Goal: Task Accomplishment & Management: Use online tool/utility

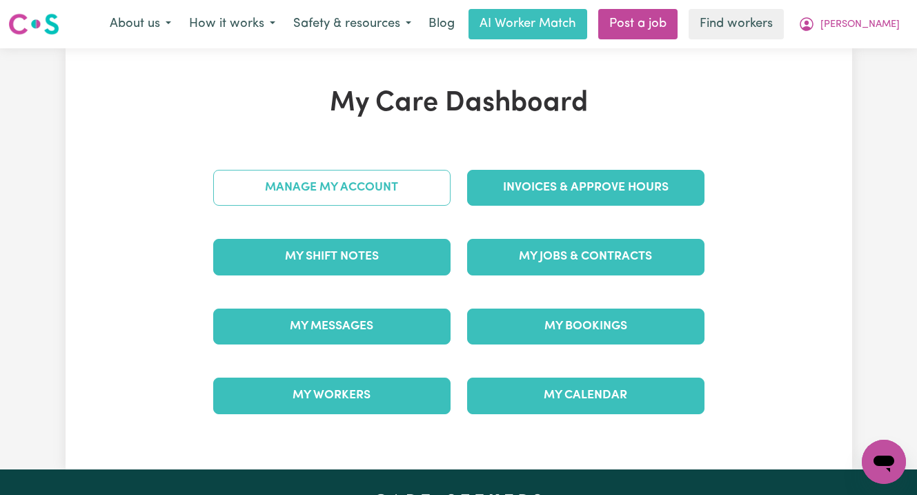
click at [339, 183] on link "Manage My Account" at bounding box center [331, 188] width 237 height 36
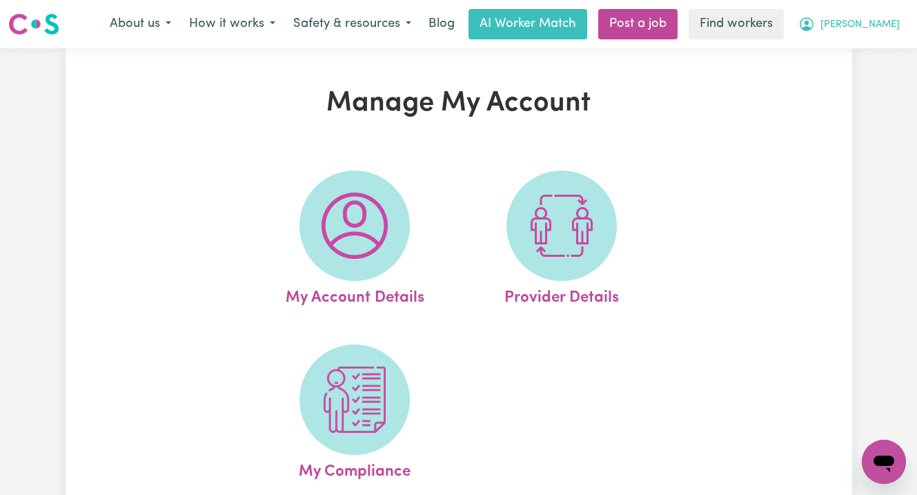
click at [869, 27] on span "[PERSON_NAME]" at bounding box center [859, 24] width 79 height 15
click at [858, 57] on link "My Dashboard" at bounding box center [853, 54] width 109 height 26
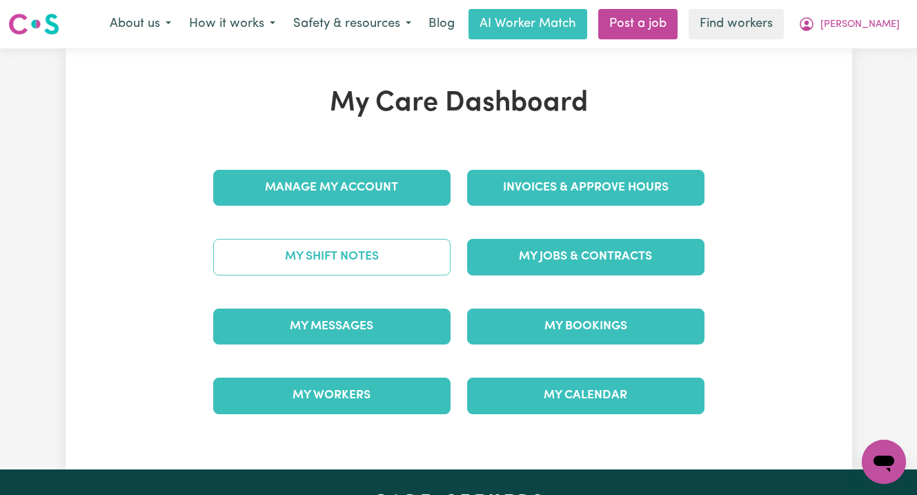
click at [353, 259] on link "My Shift Notes" at bounding box center [331, 257] width 237 height 36
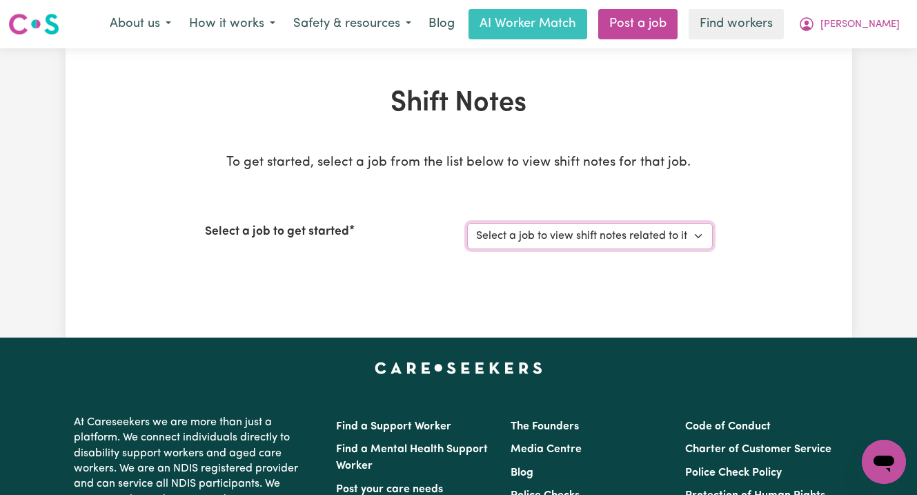
click at [597, 240] on select "Select a job to view shift notes related to it... Support Worker For Social Com…" at bounding box center [590, 236] width 246 height 26
select select "12237"
click at [467, 223] on select "Select a job to view shift notes related to it... Support Worker For Social Com…" at bounding box center [590, 236] width 246 height 26
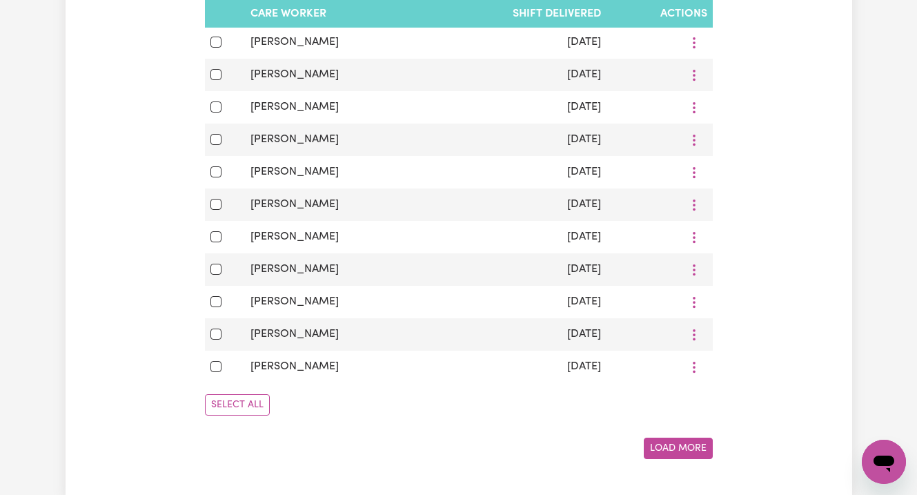
scroll to position [829, 0]
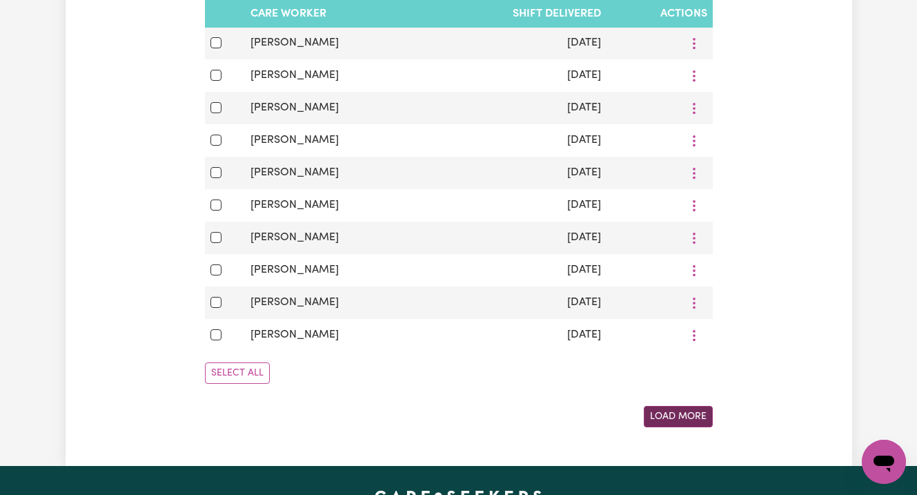
click at [683, 414] on button "Load More" at bounding box center [678, 416] width 69 height 21
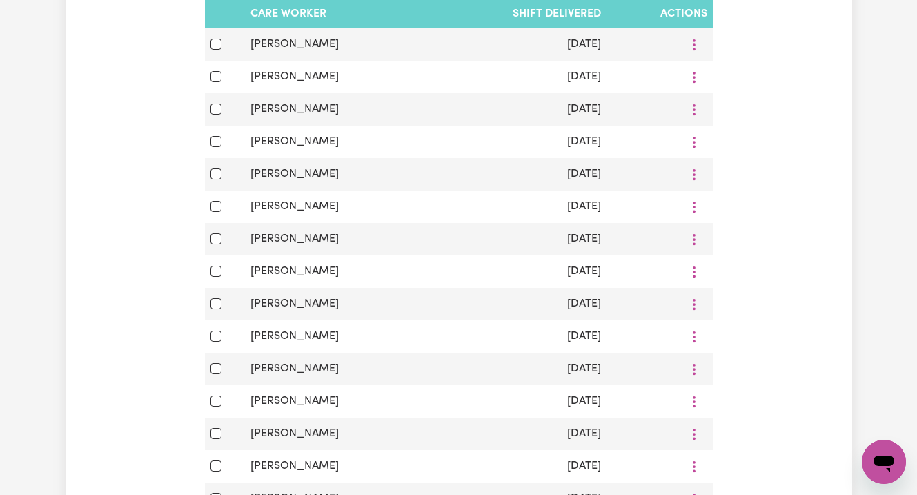
scroll to position [866, 0]
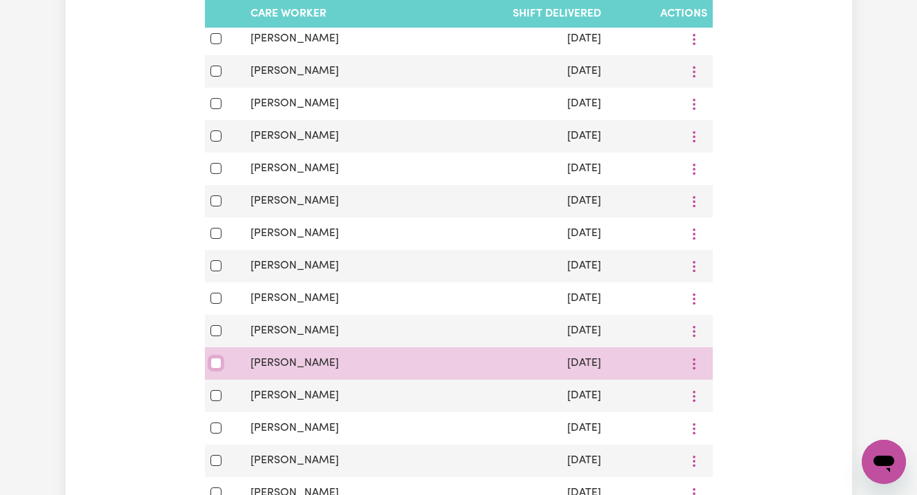
click at [210, 363] on input "checkbox" at bounding box center [215, 362] width 11 height 11
checkbox input "true"
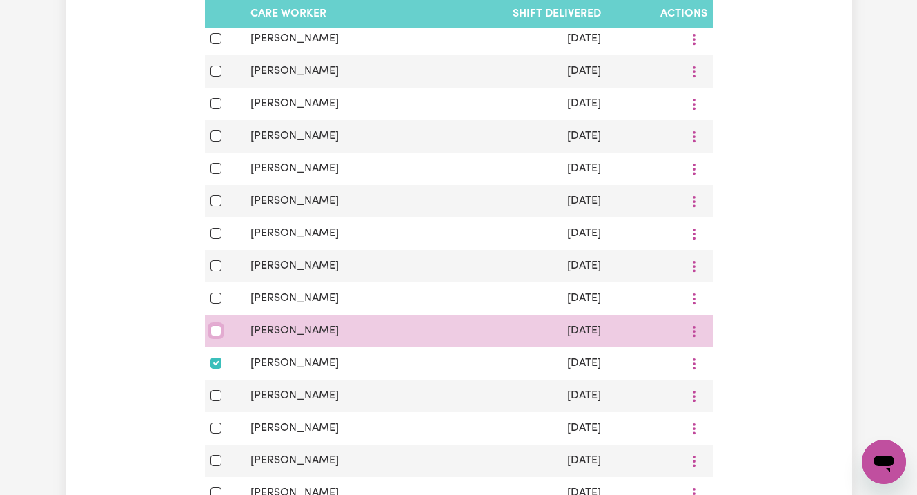
click at [213, 330] on input "checkbox" at bounding box center [215, 330] width 11 height 11
checkbox input "true"
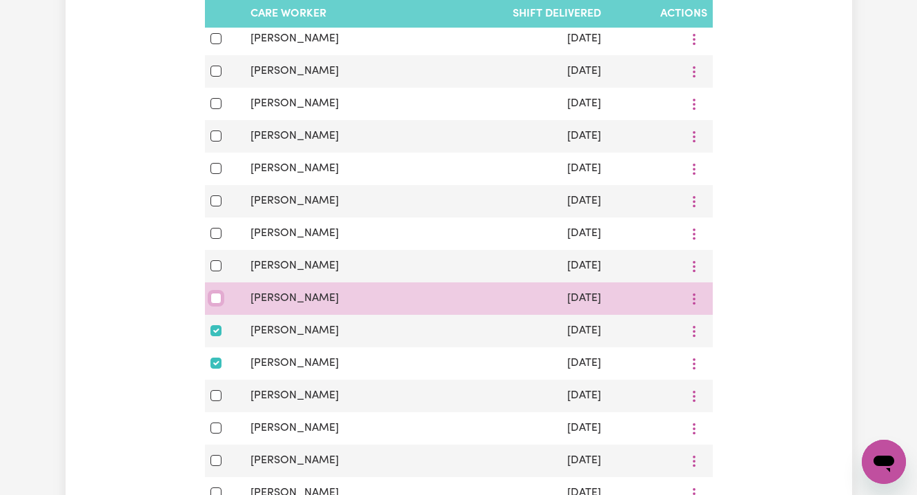
click at [213, 301] on input "checkbox" at bounding box center [215, 298] width 11 height 11
checkbox input "true"
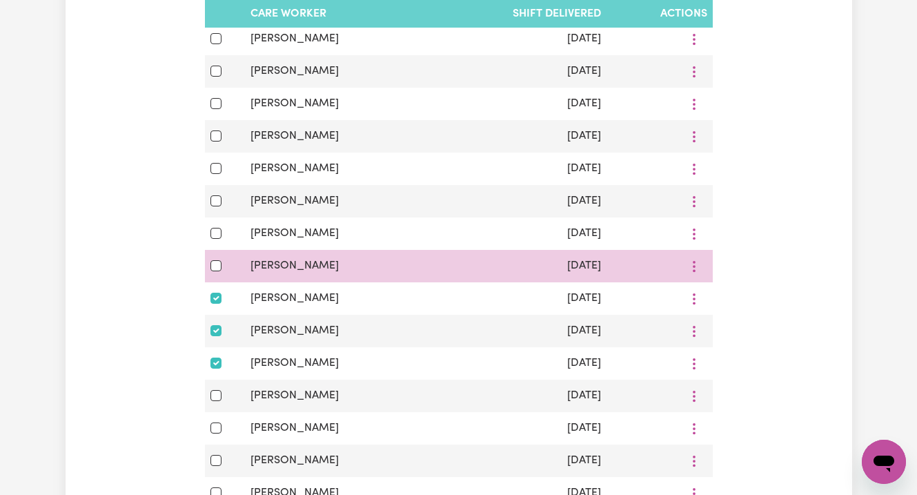
click at [215, 255] on td at bounding box center [225, 266] width 40 height 32
click at [215, 261] on input "checkbox" at bounding box center [215, 265] width 11 height 11
checkbox input "true"
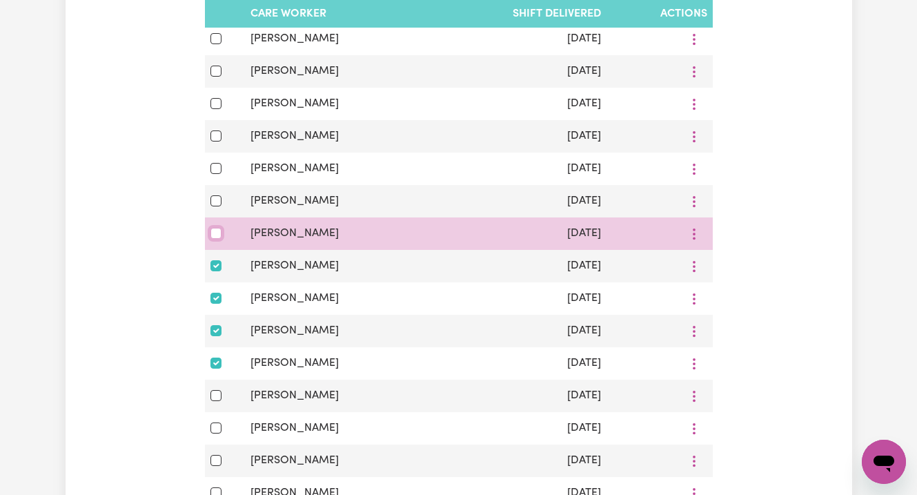
click at [214, 234] on input "checkbox" at bounding box center [215, 233] width 11 height 11
checkbox input "true"
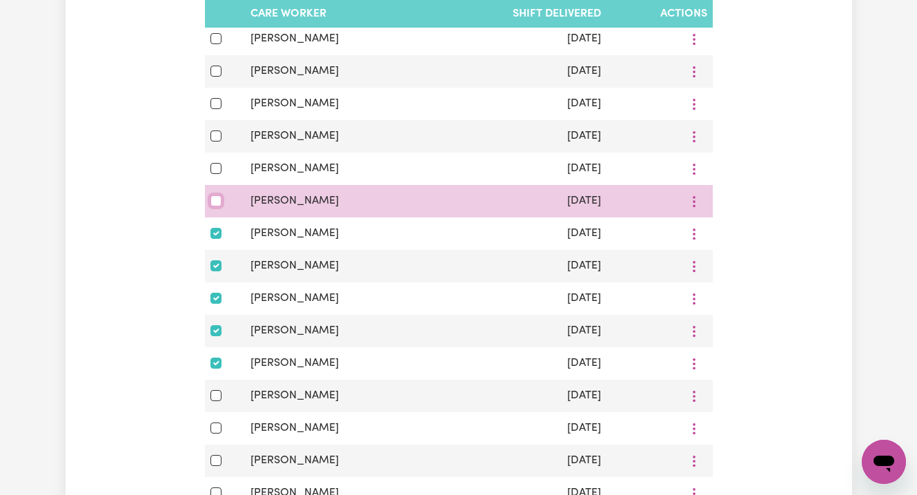
click at [213, 202] on input "checkbox" at bounding box center [215, 200] width 11 height 11
checkbox input "true"
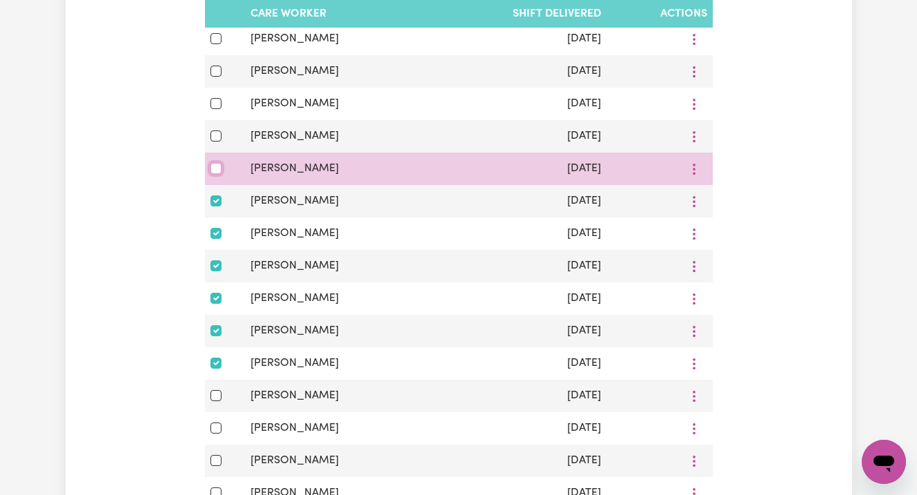
click at [213, 168] on input "checkbox" at bounding box center [215, 168] width 11 height 11
checkbox input "true"
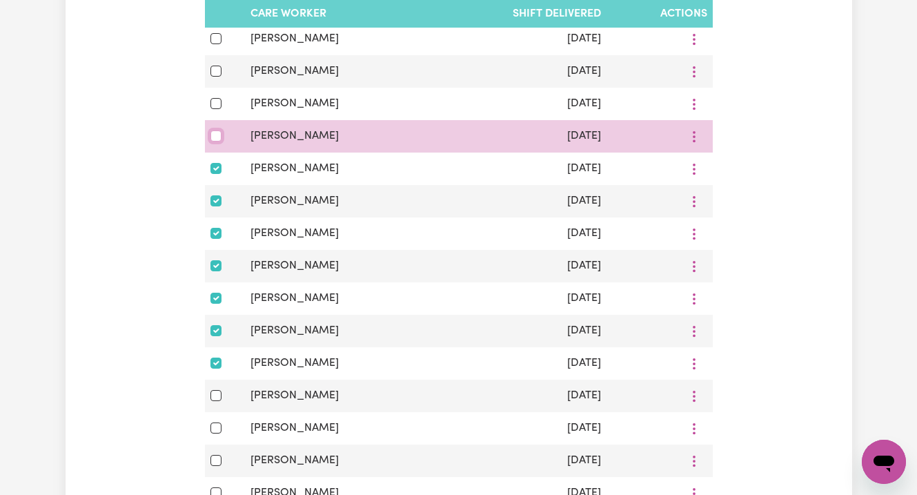
click at [214, 137] on input "checkbox" at bounding box center [215, 135] width 11 height 11
checkbox input "true"
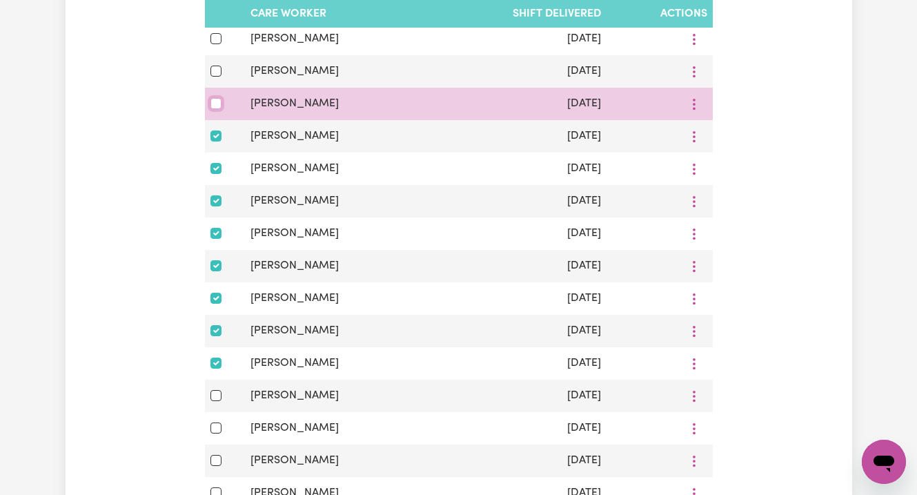
click at [214, 102] on input "checkbox" at bounding box center [215, 103] width 11 height 11
checkbox input "true"
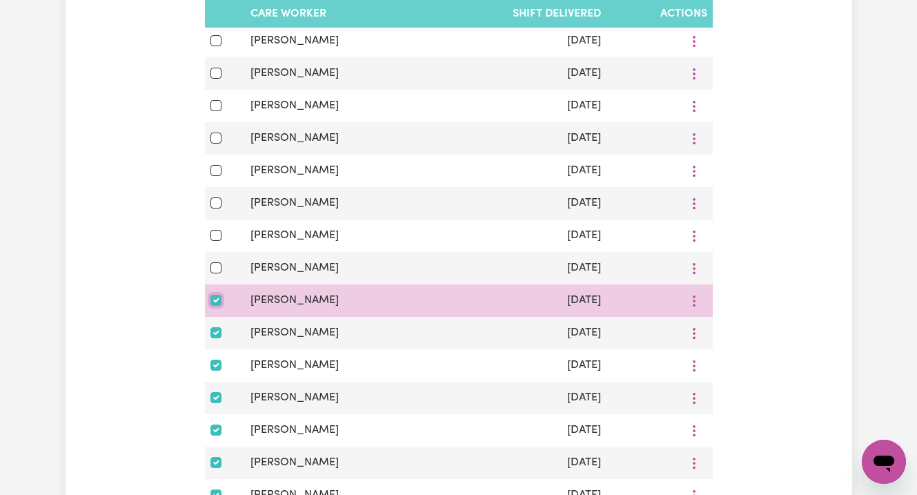
scroll to position [646, 0]
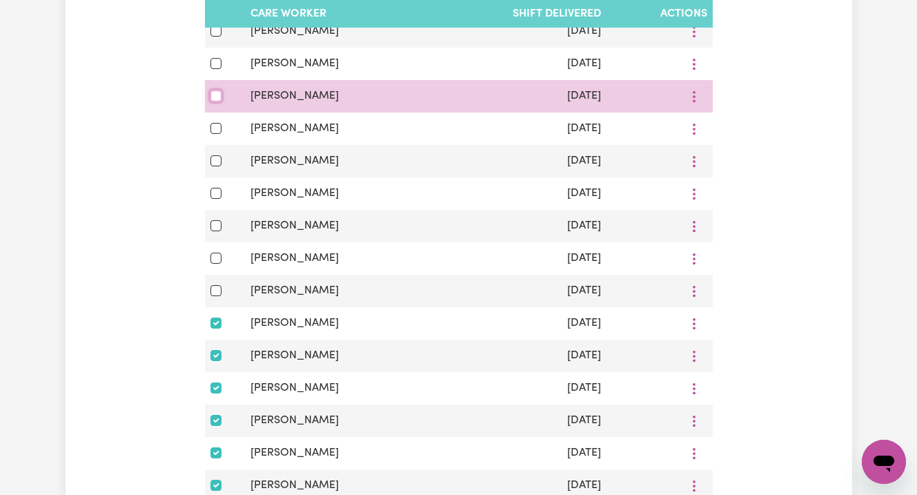
click at [215, 92] on input "checkbox" at bounding box center [215, 95] width 11 height 11
checkbox input "true"
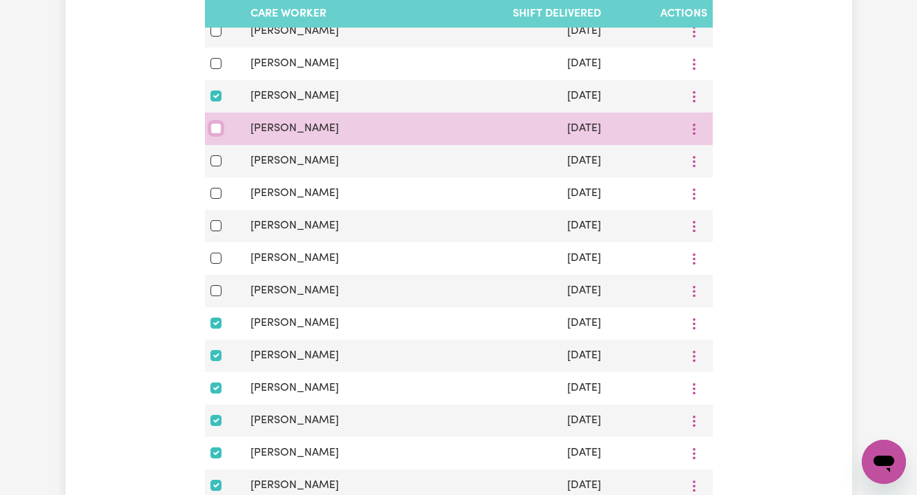
click at [215, 125] on input "checkbox" at bounding box center [215, 128] width 11 height 11
checkbox input "true"
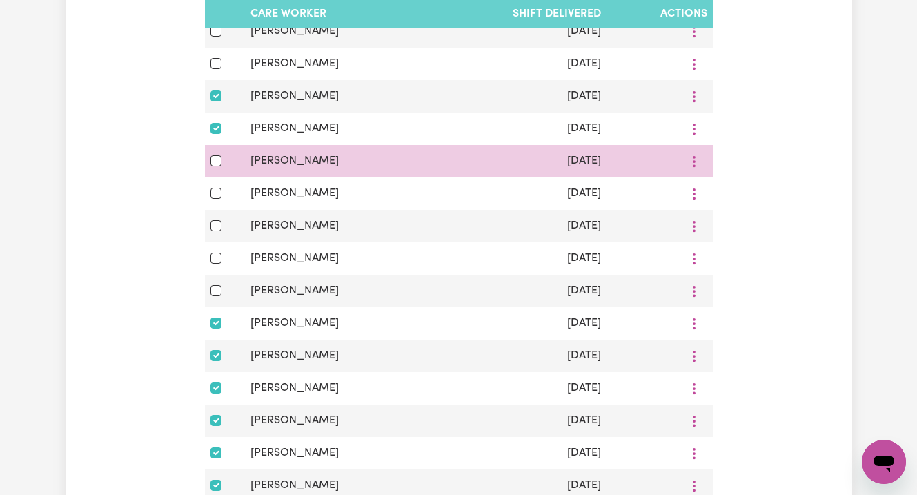
click at [214, 150] on td at bounding box center [225, 161] width 40 height 32
click at [213, 159] on input "checkbox" at bounding box center [215, 160] width 11 height 11
checkbox input "true"
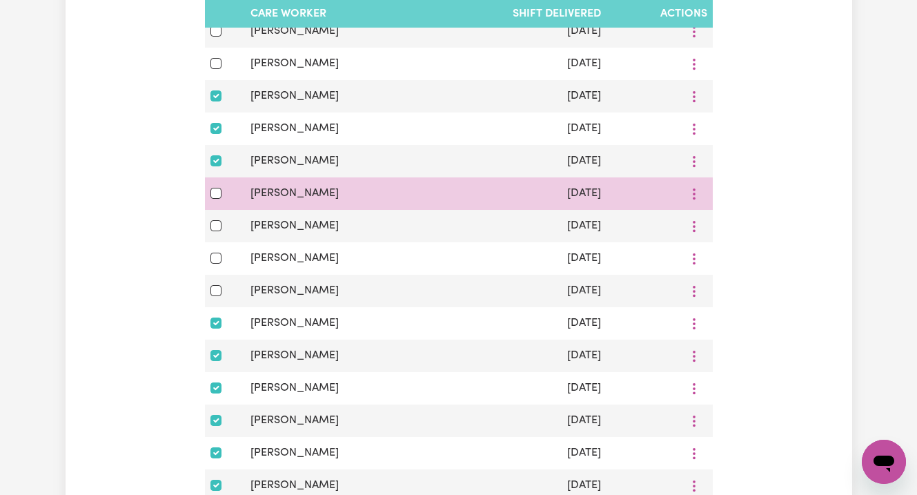
click at [216, 204] on td at bounding box center [225, 193] width 40 height 32
click at [216, 192] on input "checkbox" at bounding box center [215, 193] width 11 height 11
checkbox input "true"
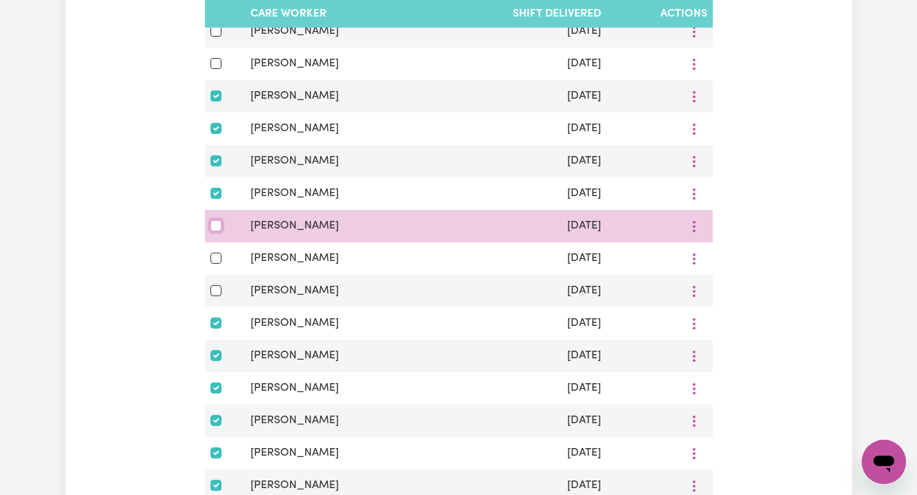
click at [216, 221] on input "checkbox" at bounding box center [215, 225] width 11 height 11
checkbox input "true"
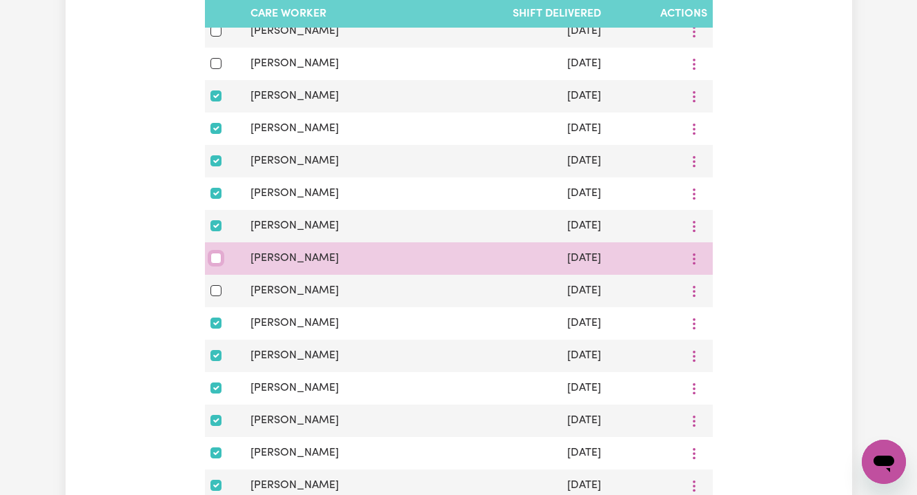
click at [210, 260] on input "checkbox" at bounding box center [215, 258] width 11 height 11
checkbox input "true"
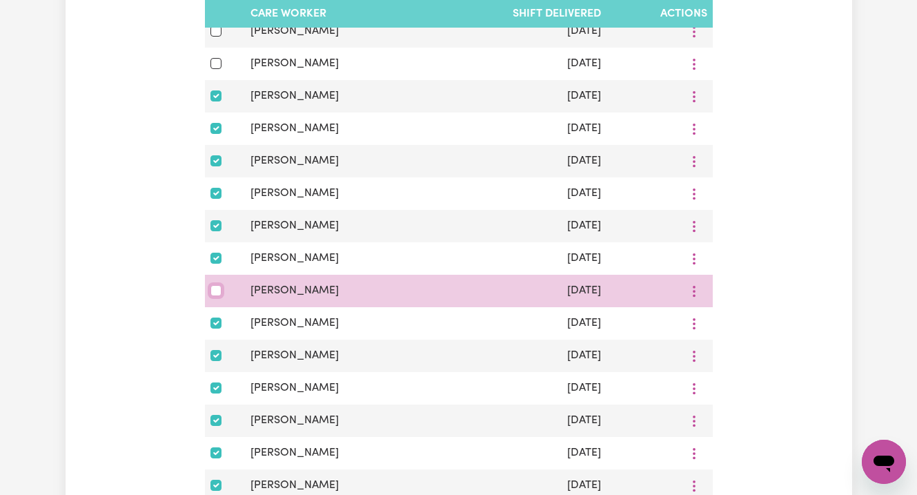
click at [210, 289] on input "checkbox" at bounding box center [215, 290] width 11 height 11
checkbox input "true"
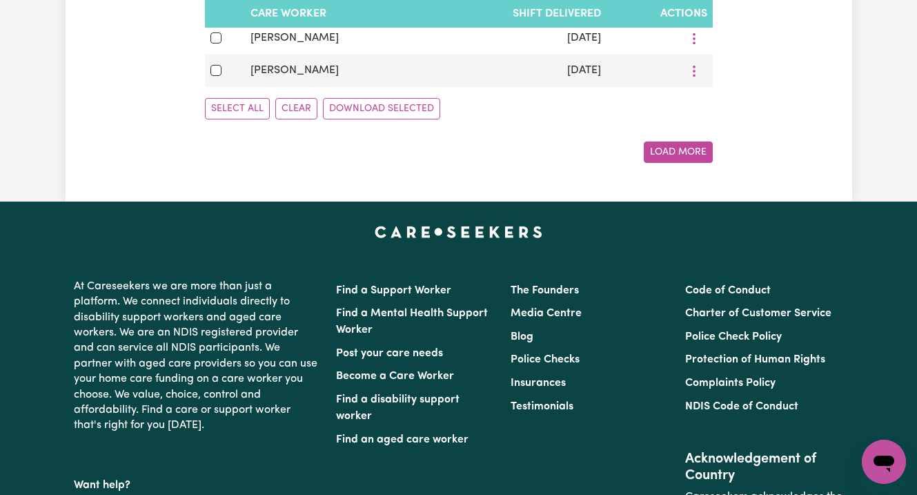
scroll to position [1904, 0]
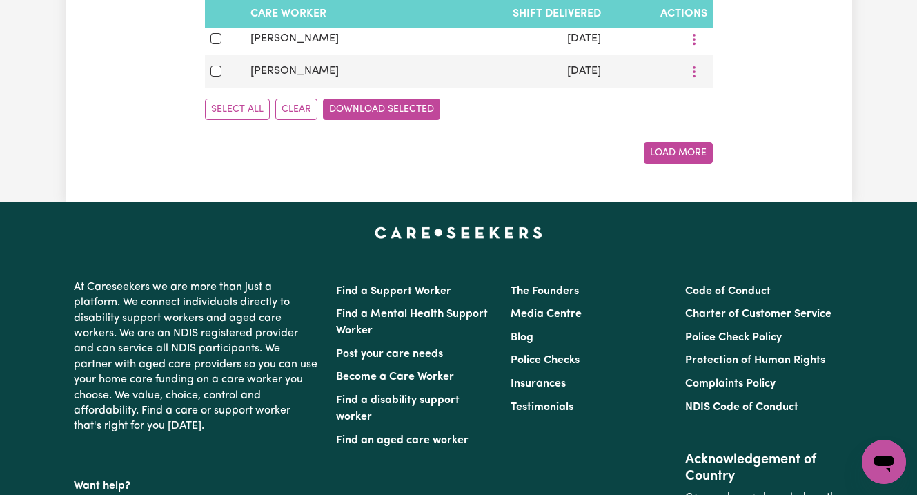
click at [375, 107] on button "Download Selected" at bounding box center [381, 109] width 117 height 21
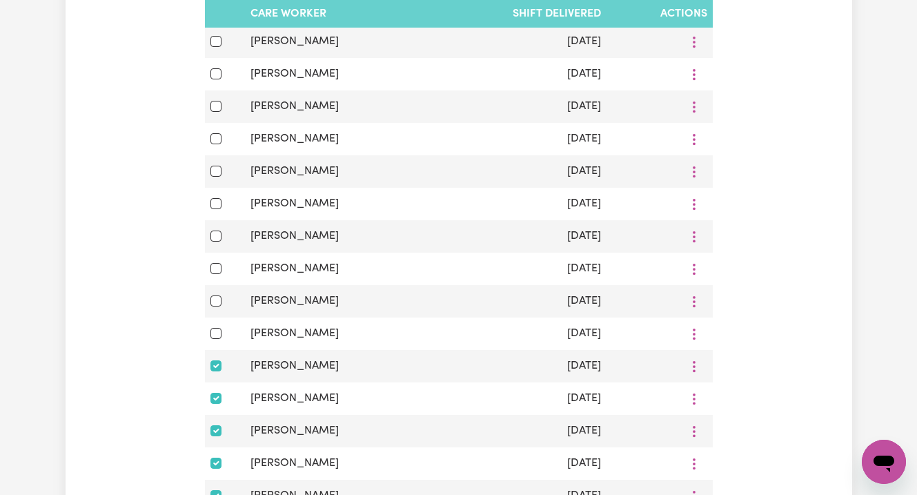
scroll to position [0, 0]
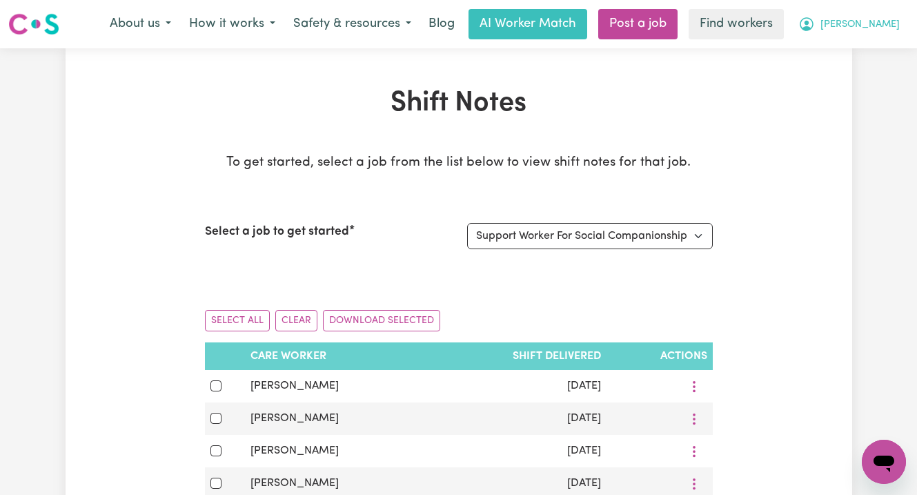
click at [893, 21] on span "Benjamin" at bounding box center [859, 24] width 79 height 15
click at [862, 74] on link "Logout" at bounding box center [853, 79] width 109 height 26
